Goal: Task Accomplishment & Management: Use online tool/utility

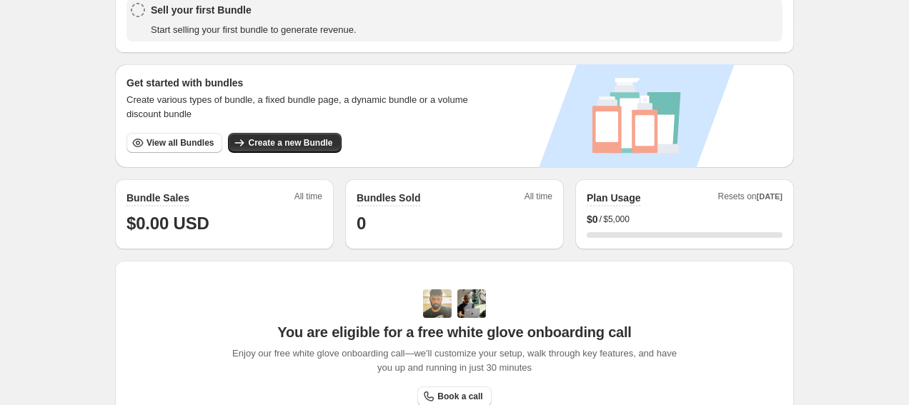
scroll to position [216, 0]
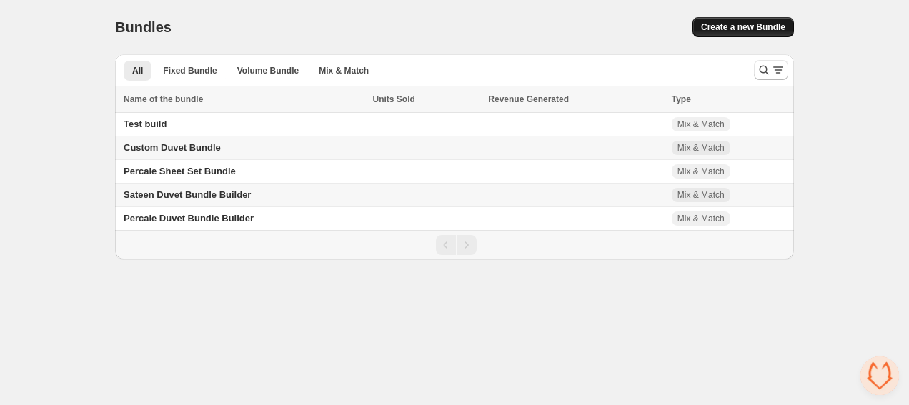
click at [752, 23] on span "Create a new Bundle" at bounding box center [743, 26] width 84 height 11
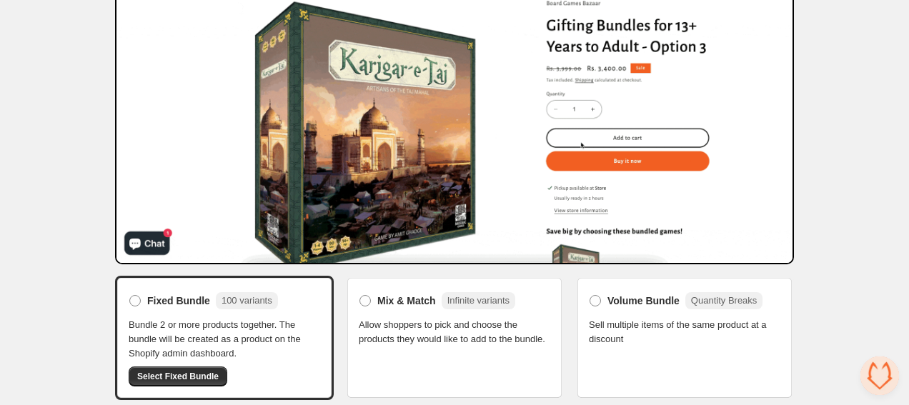
scroll to position [140, 0]
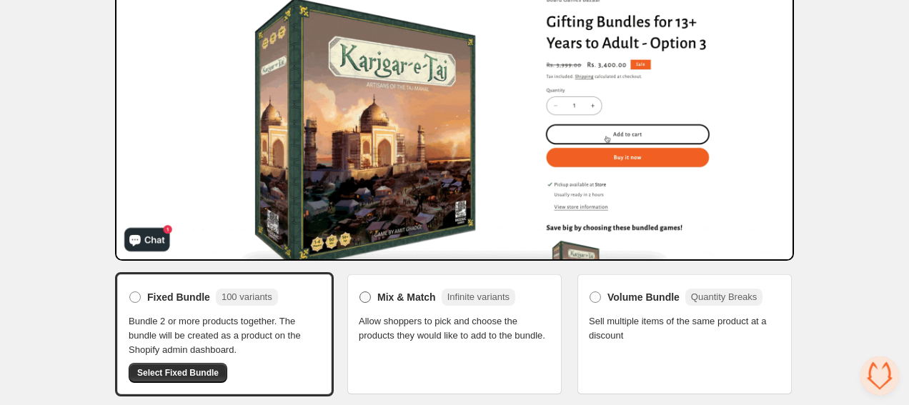
click at [402, 294] on span "Mix & Match" at bounding box center [406, 297] width 59 height 14
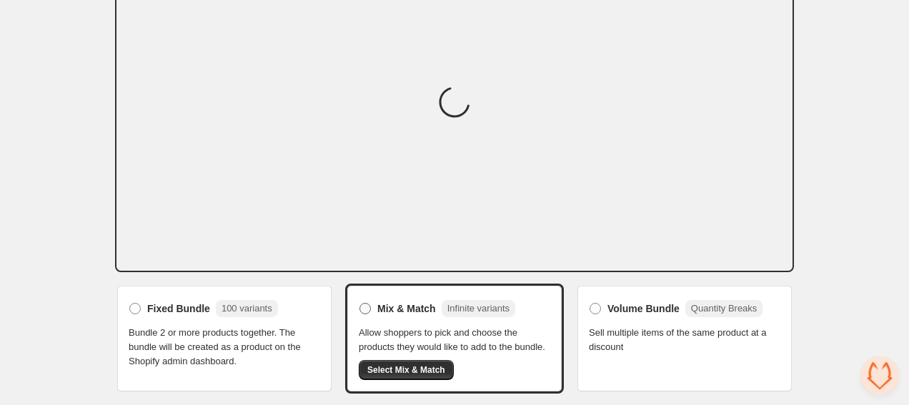
scroll to position [129, 0]
click at [398, 373] on button "Select Mix & Match" at bounding box center [406, 370] width 95 height 20
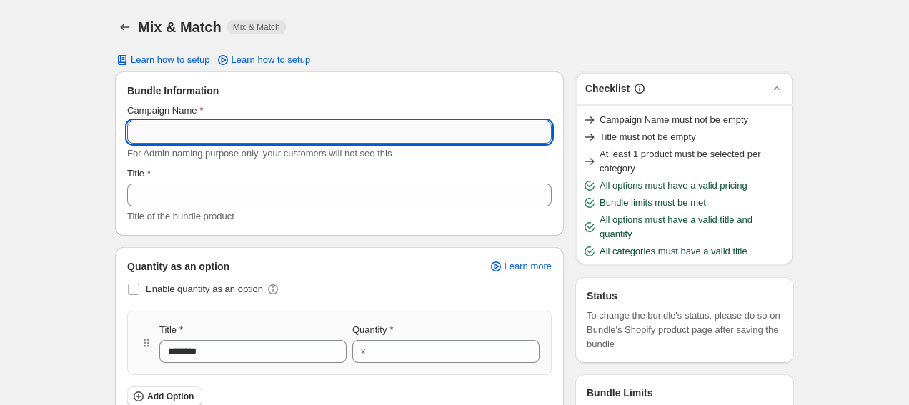
click at [359, 133] on input "Campaign Name" at bounding box center [339, 132] width 424 height 23
type input "**********"
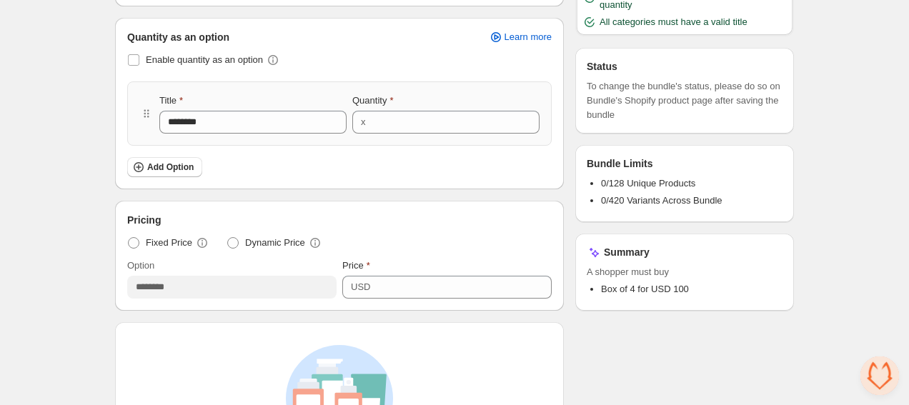
scroll to position [231, 0]
type input "**********"
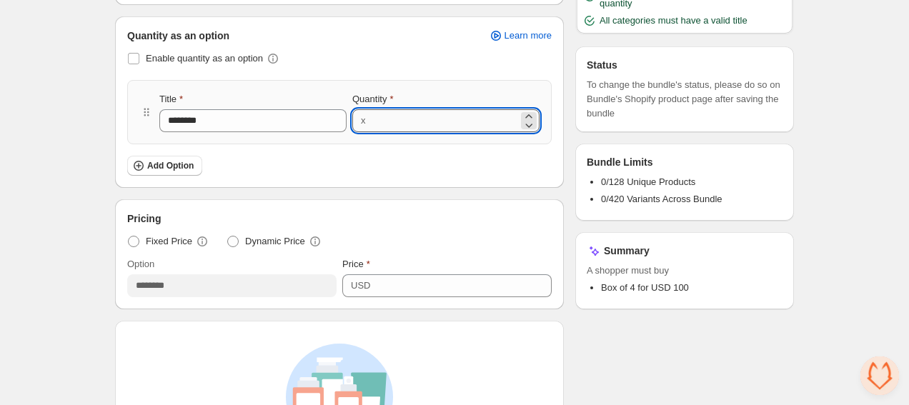
click at [399, 122] on input "*" at bounding box center [444, 120] width 149 height 23
click at [134, 60] on span at bounding box center [133, 58] width 11 height 11
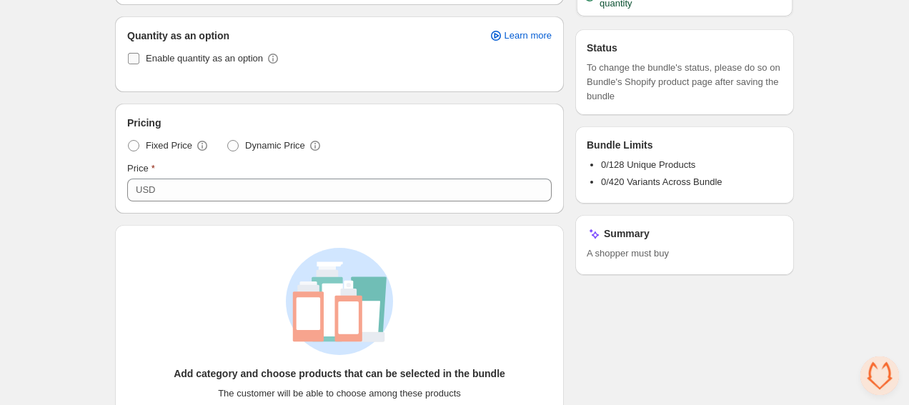
click at [134, 60] on span at bounding box center [133, 58] width 11 height 11
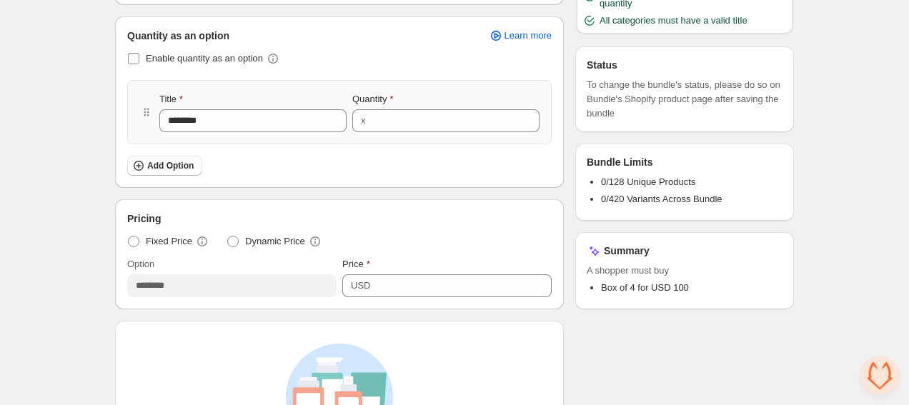
click at [134, 60] on span at bounding box center [133, 58] width 11 height 11
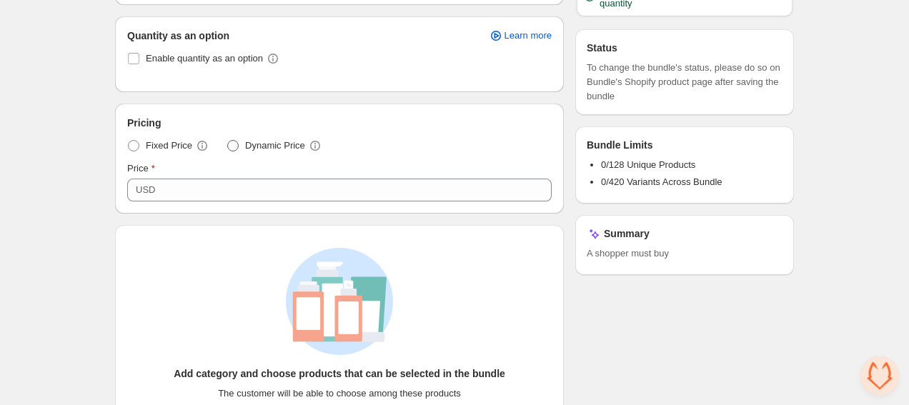
click at [236, 147] on span at bounding box center [232, 145] width 11 height 11
click at [134, 149] on span at bounding box center [133, 145] width 11 height 11
click at [232, 143] on span at bounding box center [232, 145] width 11 height 11
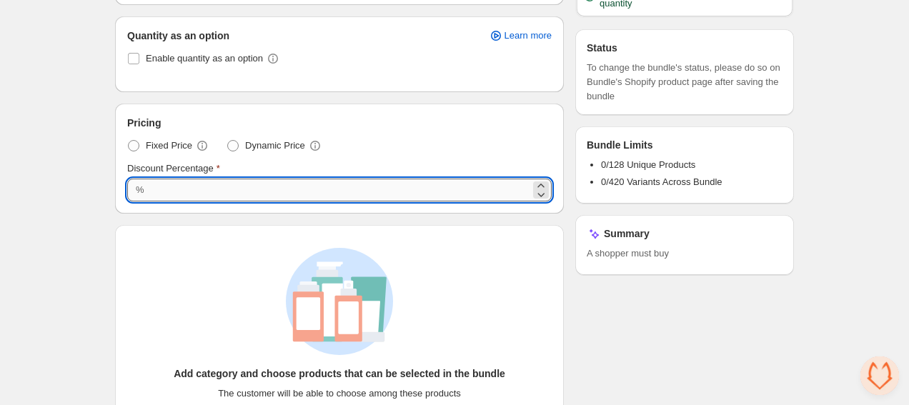
click at [189, 184] on input "***" at bounding box center [340, 190] width 382 height 23
click at [188, 184] on input "***" at bounding box center [340, 190] width 382 height 23
type input "*"
click at [60, 161] on div "**********" at bounding box center [454, 232] width 909 height 927
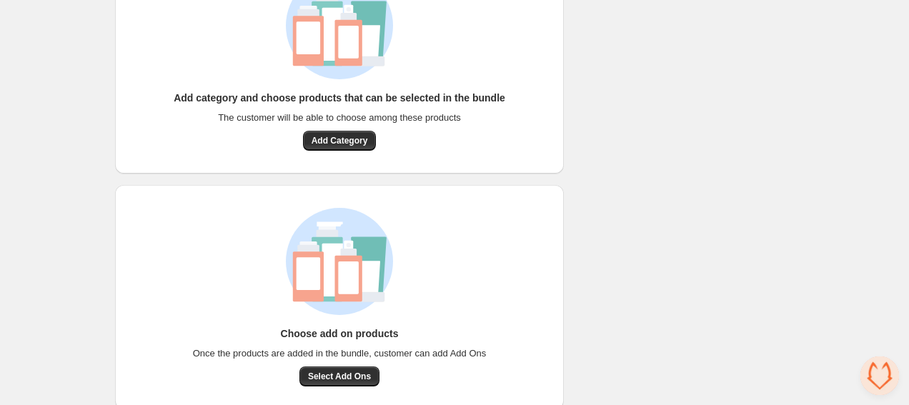
scroll to position [522, 0]
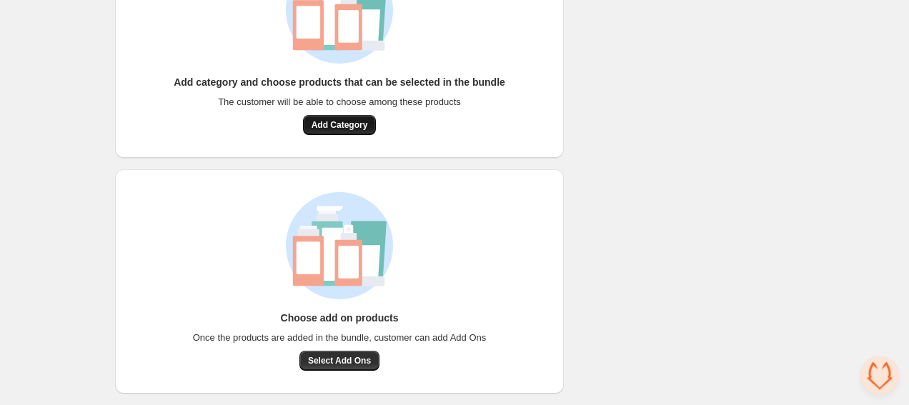
click at [352, 116] on button "Add Category" at bounding box center [340, 125] width 74 height 20
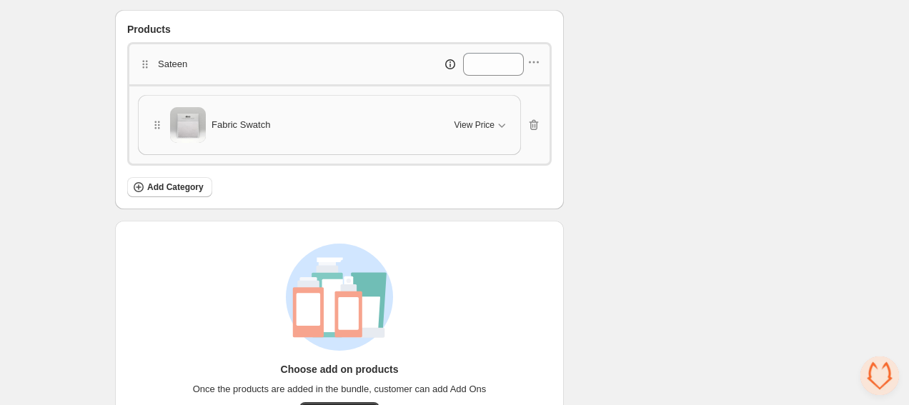
scroll to position [430, 0]
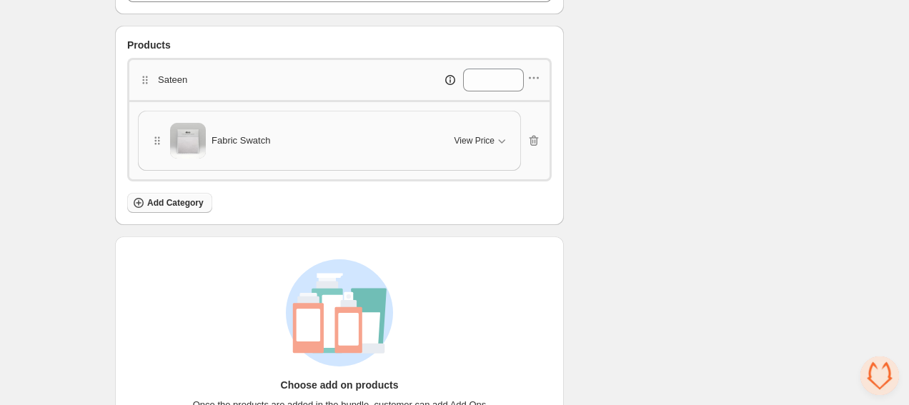
click at [169, 197] on span "Add Category" at bounding box center [175, 202] width 56 height 11
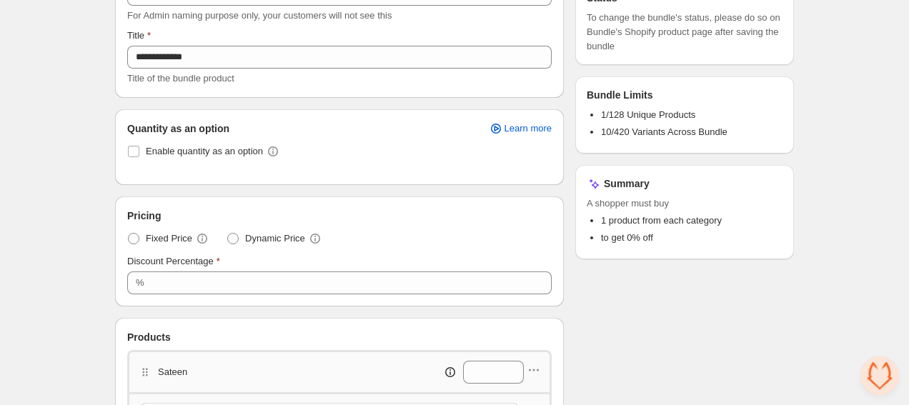
scroll to position [136, 0]
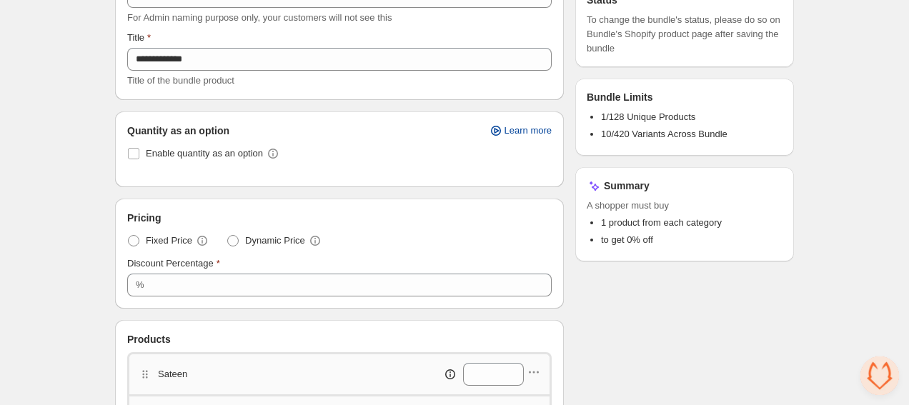
click at [513, 129] on span "Learn more" at bounding box center [527, 130] width 47 height 11
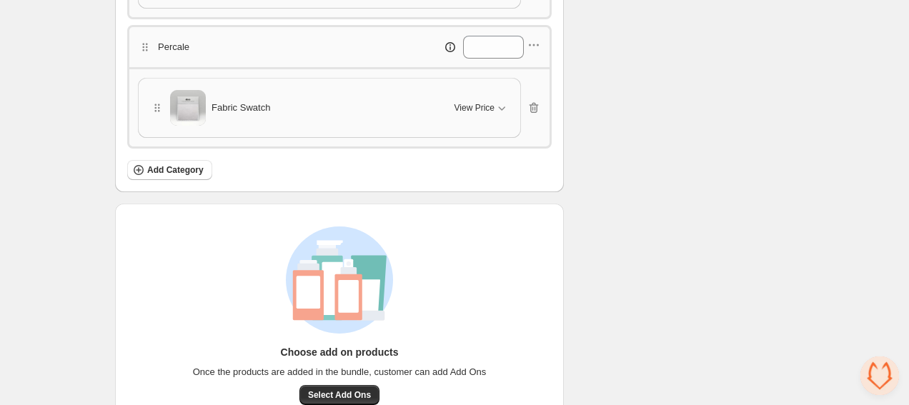
scroll to position [620, 0]
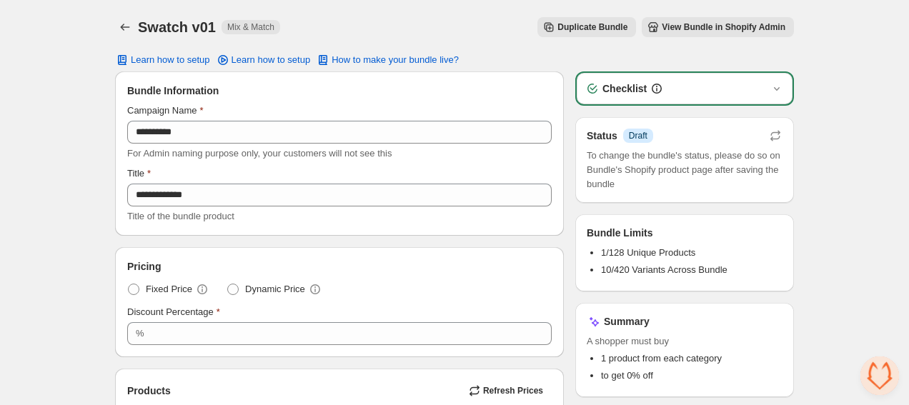
click at [682, 32] on span "View Bundle in Shopify Admin" at bounding box center [724, 26] width 124 height 11
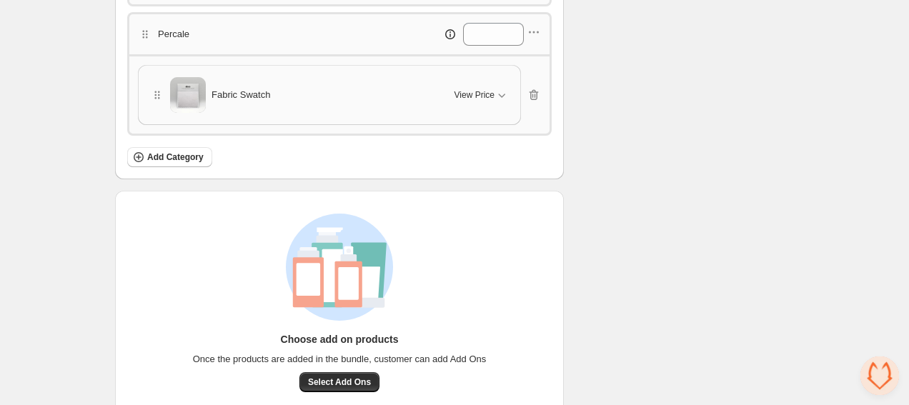
scroll to position [559, 0]
